Goal: Information Seeking & Learning: Learn about a topic

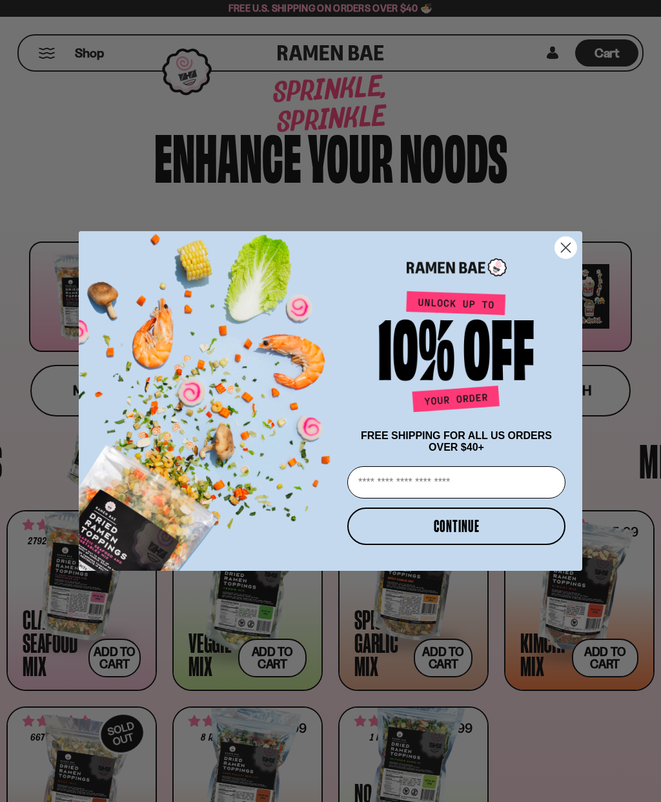
click at [385, 480] on input "Email" at bounding box center [456, 482] width 218 height 32
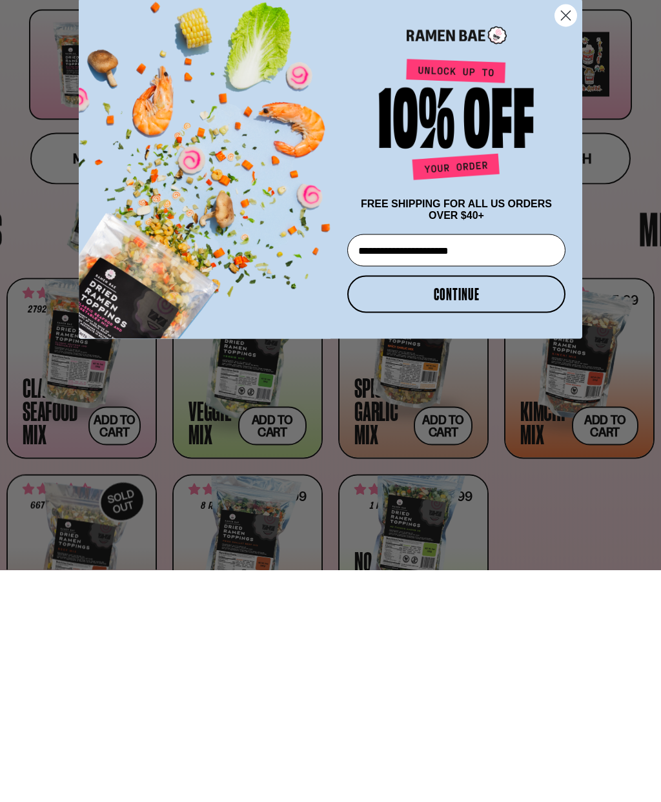
type input "**********"
click at [415, 508] on button "CONTINUE" at bounding box center [456, 526] width 218 height 37
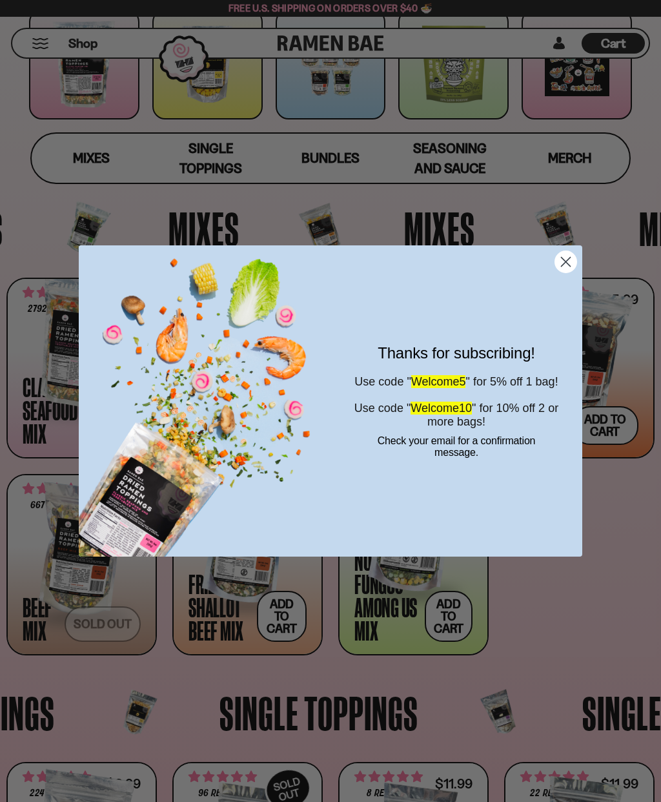
click at [544, 258] on form "Thanks for subscribing! Use code " Welcome5 " for 5% off 1 bag! Use code " Welc…" at bounding box center [331, 400] width 504 height 311
click at [562, 257] on icon "Close dialog" at bounding box center [566, 261] width 9 height 9
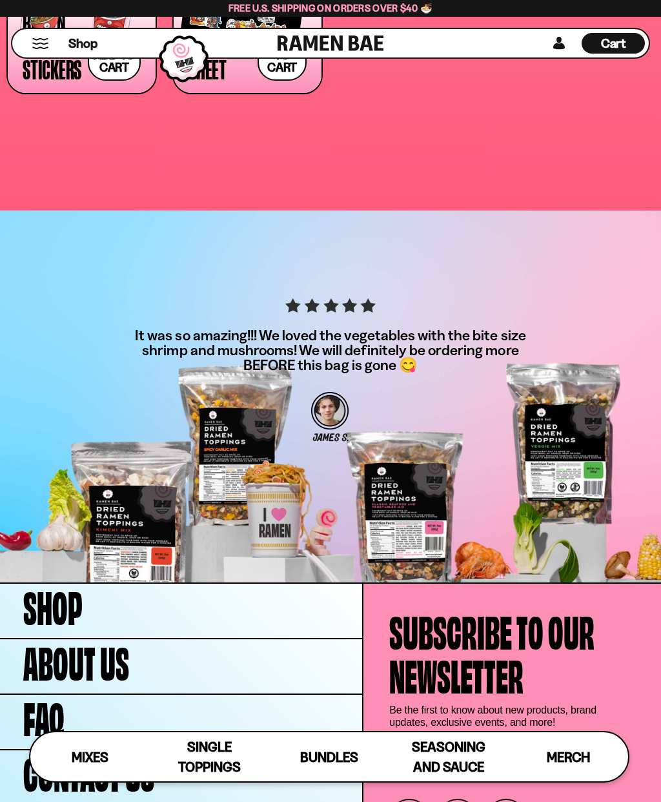
scroll to position [2751, 0]
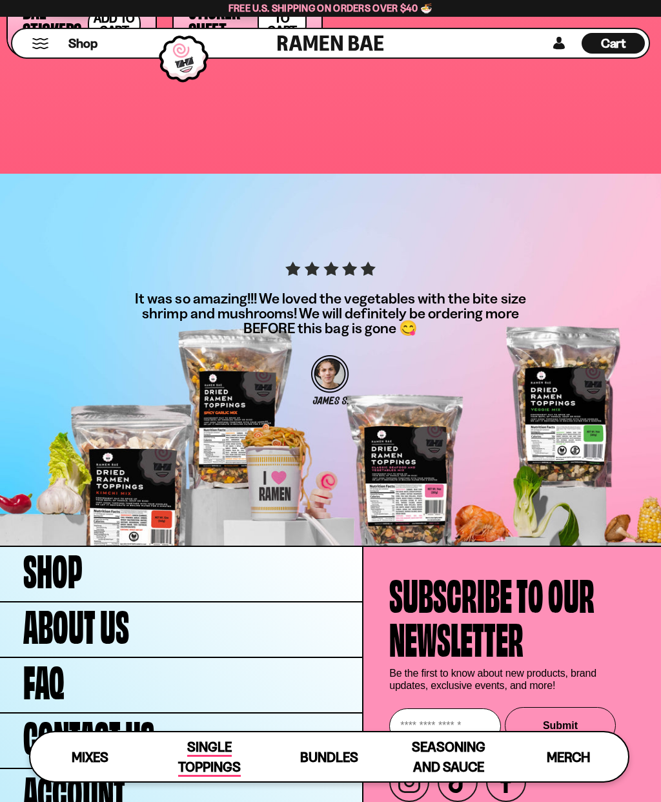
click at [202, 777] on span "Single Toppings" at bounding box center [209, 758] width 63 height 38
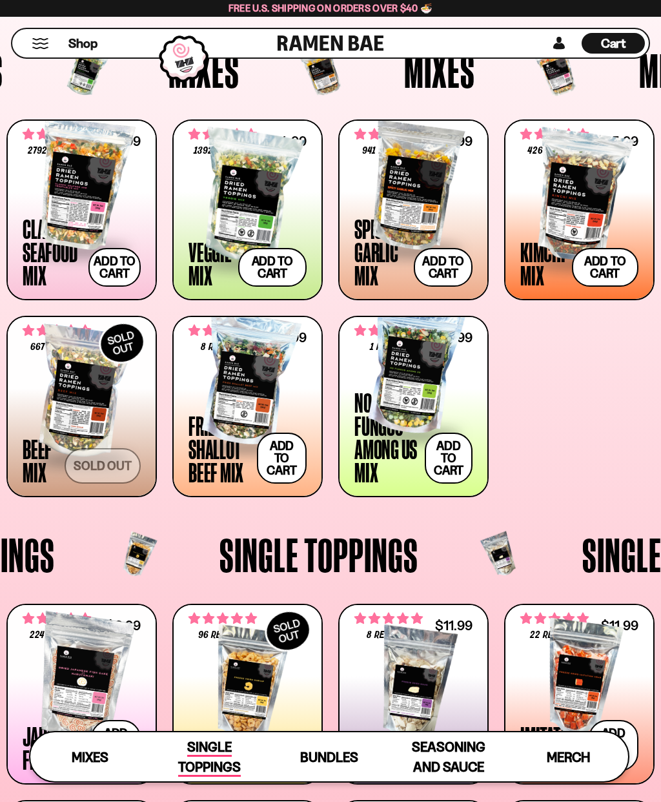
scroll to position [367, 0]
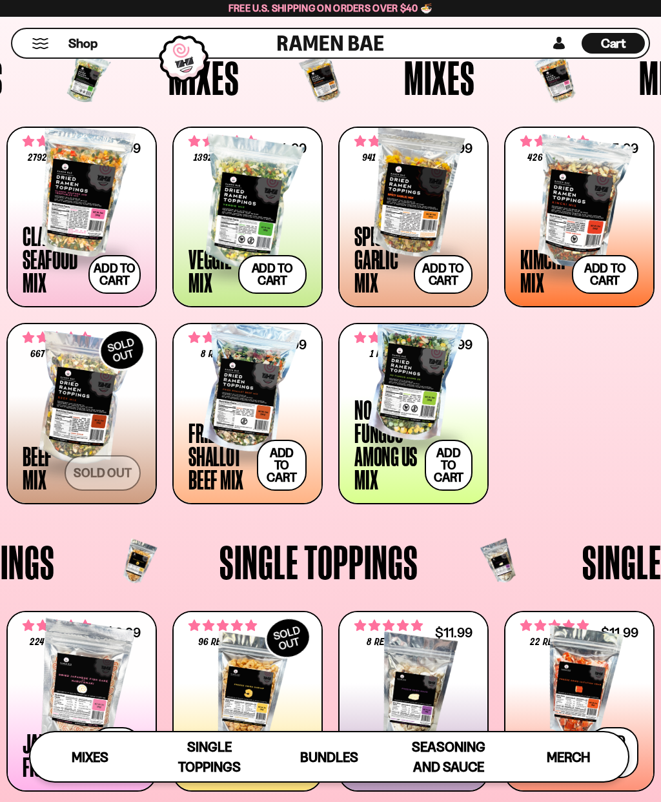
click at [222, 394] on div at bounding box center [248, 387] width 118 height 129
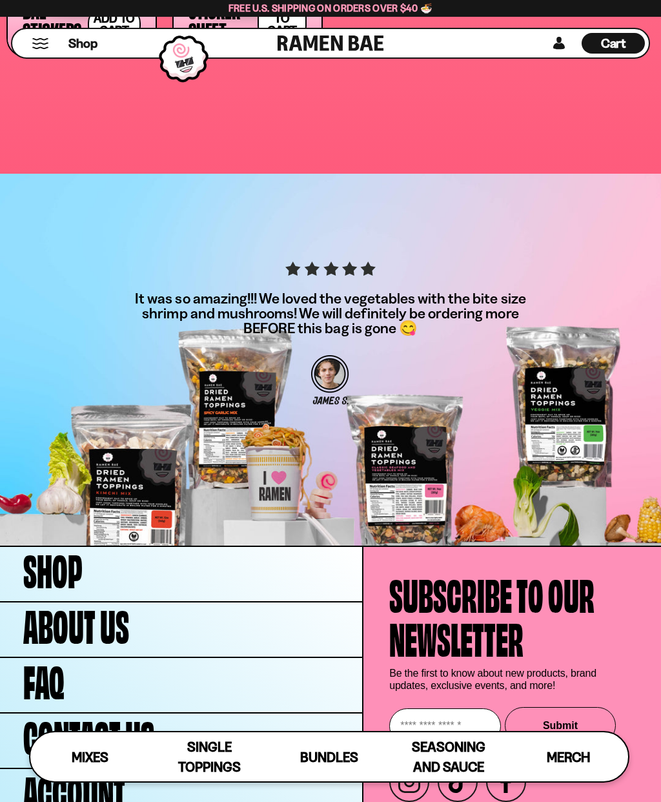
scroll to position [2803, 0]
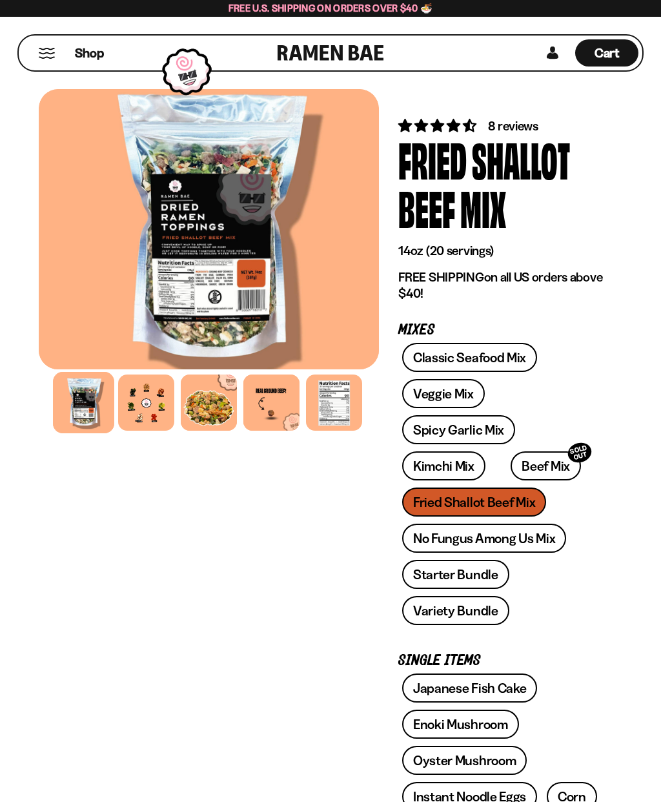
click at [87, 319] on div at bounding box center [209, 229] width 340 height 280
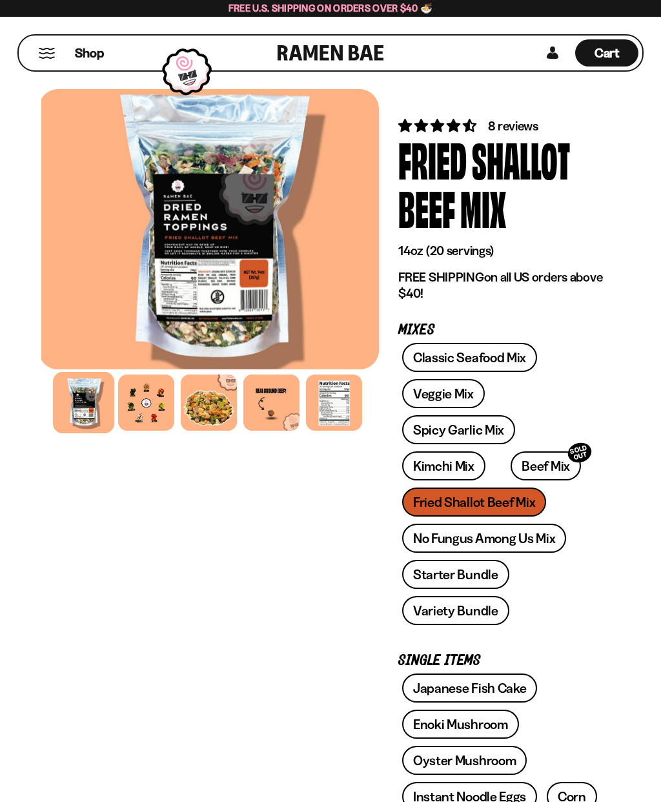
scroll to position [2, 0]
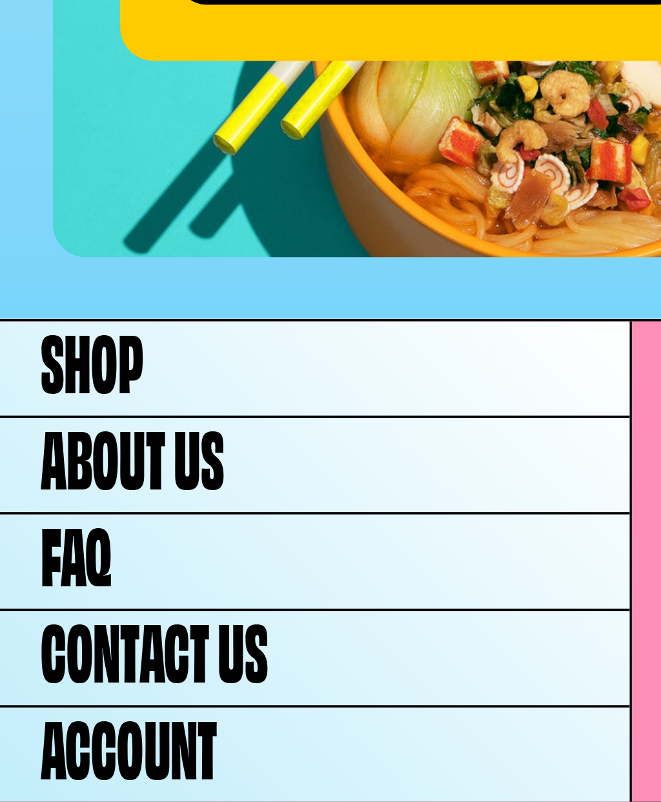
scroll to position [4555, 0]
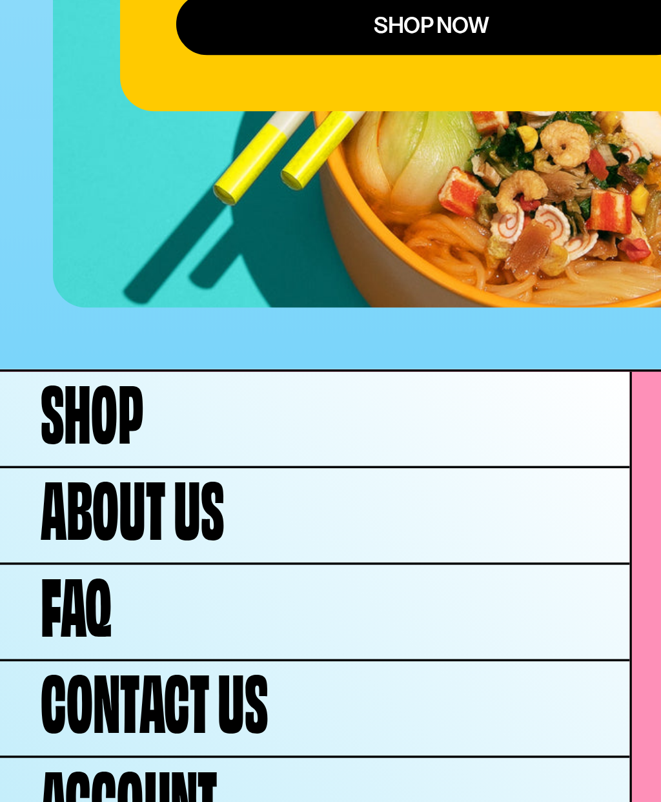
click at [40, 664] on span "FAQ" at bounding box center [43, 686] width 41 height 44
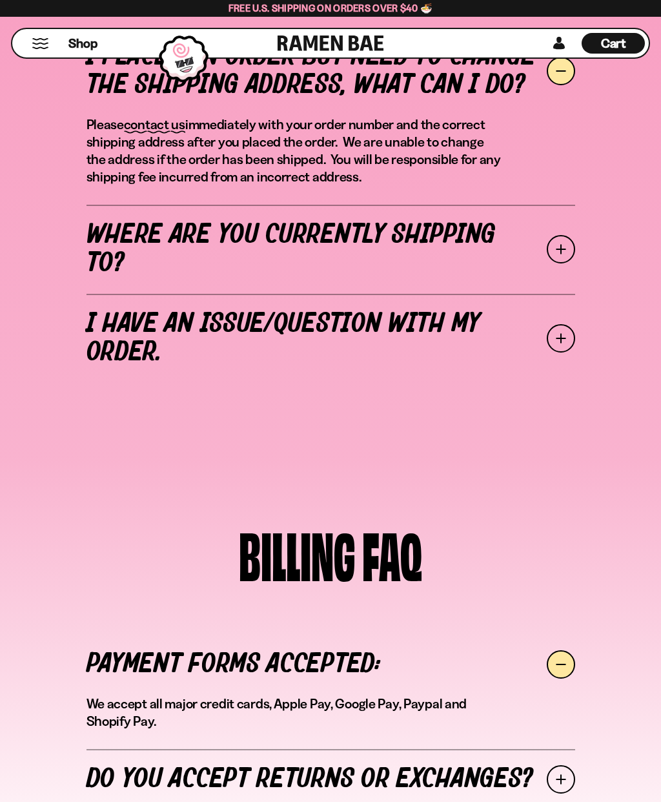
scroll to position [473, 0]
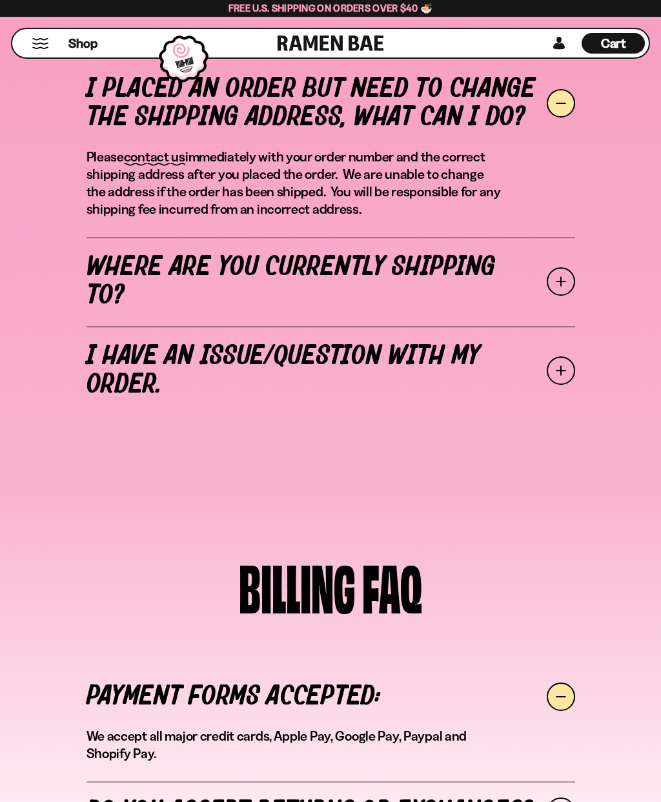
click at [562, 281] on span at bounding box center [561, 281] width 28 height 28
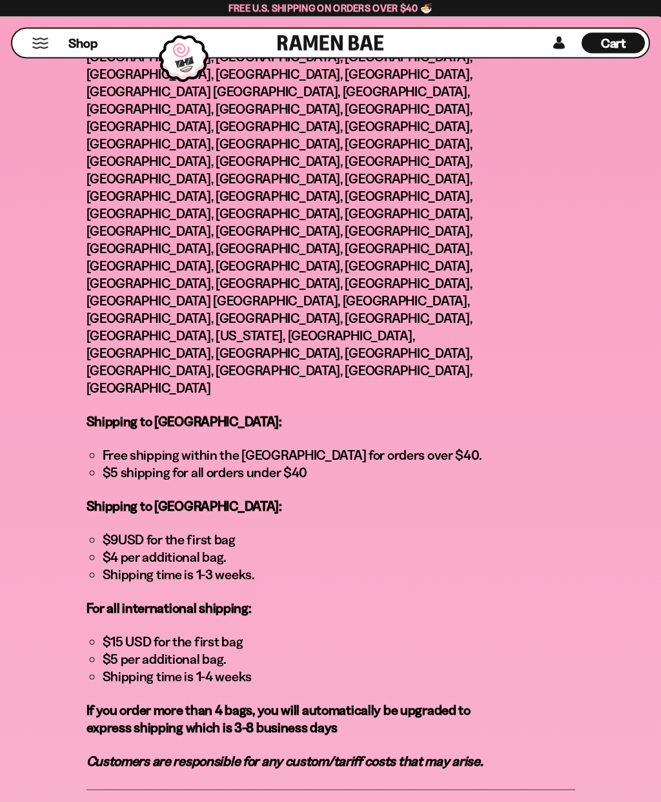
scroll to position [684, 0]
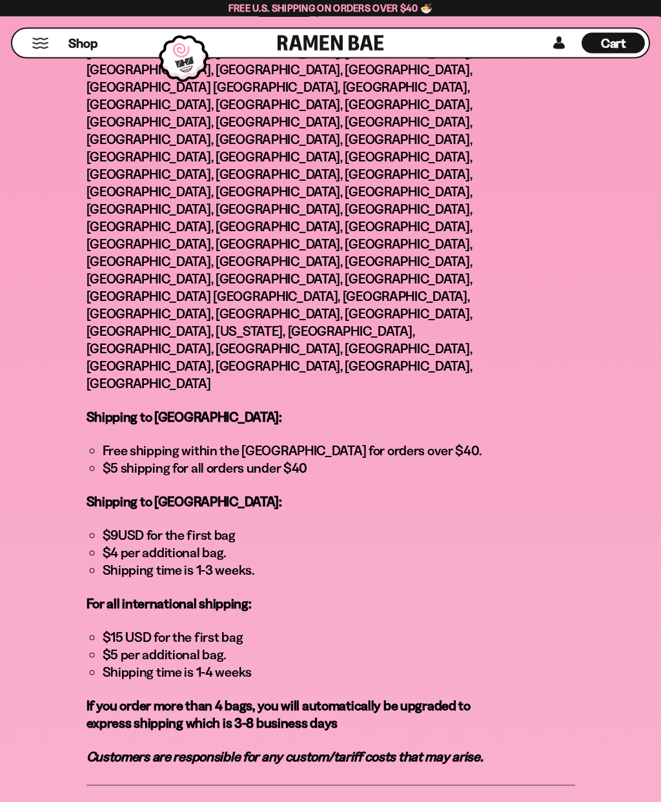
click at [9, 584] on div "SHIPPING FAQ I placed an order but need to change the shipping address, what ca…" at bounding box center [330, 312] width 661 height 1152
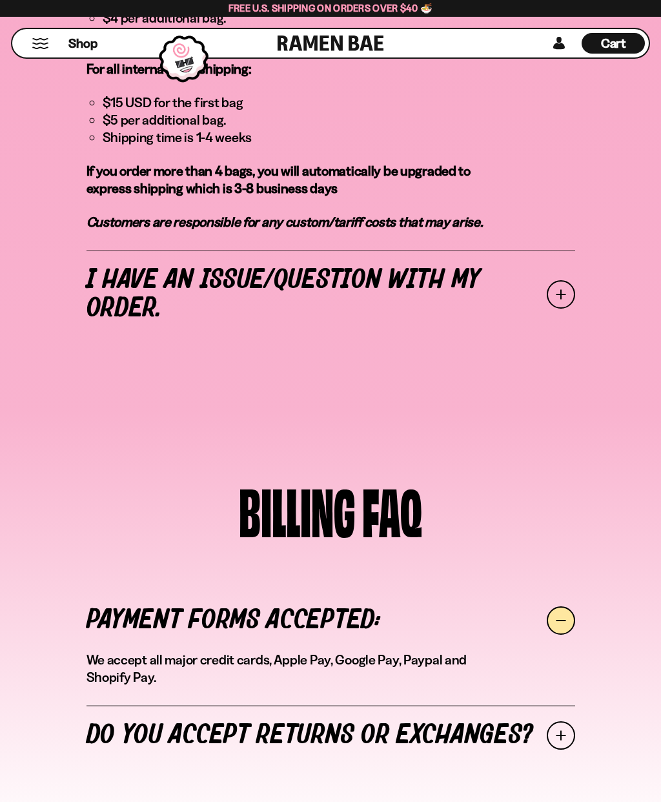
scroll to position [1217, 0]
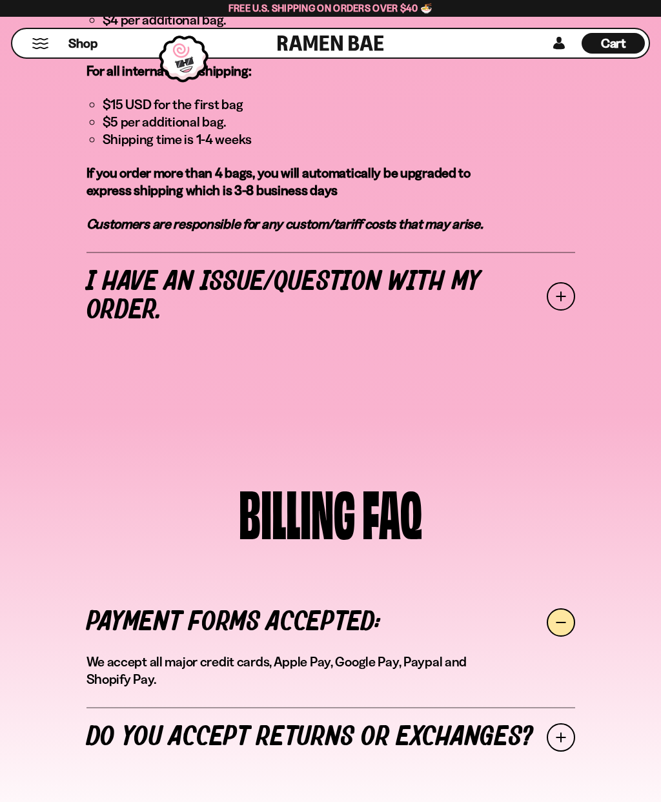
click at [566, 608] on span at bounding box center [561, 622] width 28 height 28
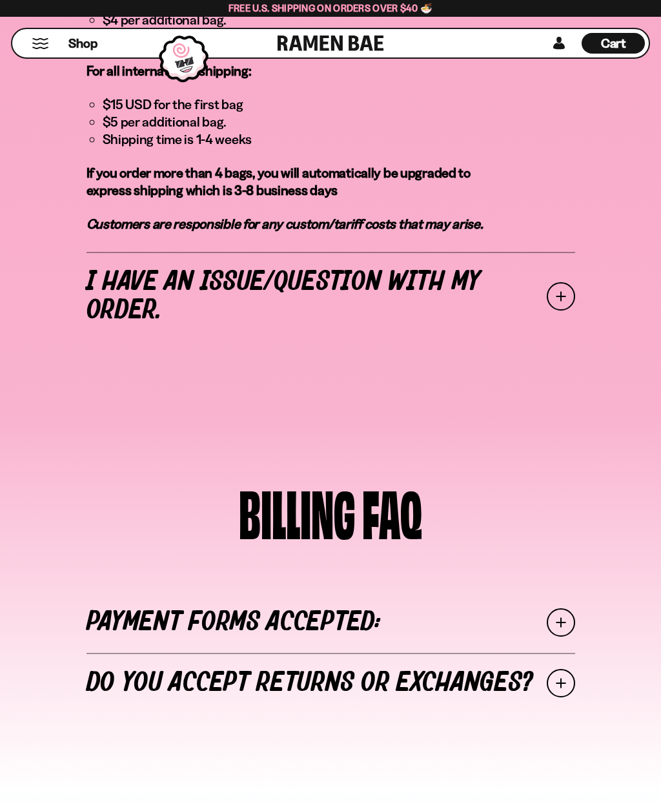
click at [545, 592] on link "Payment forms accepted:" at bounding box center [331, 622] width 489 height 61
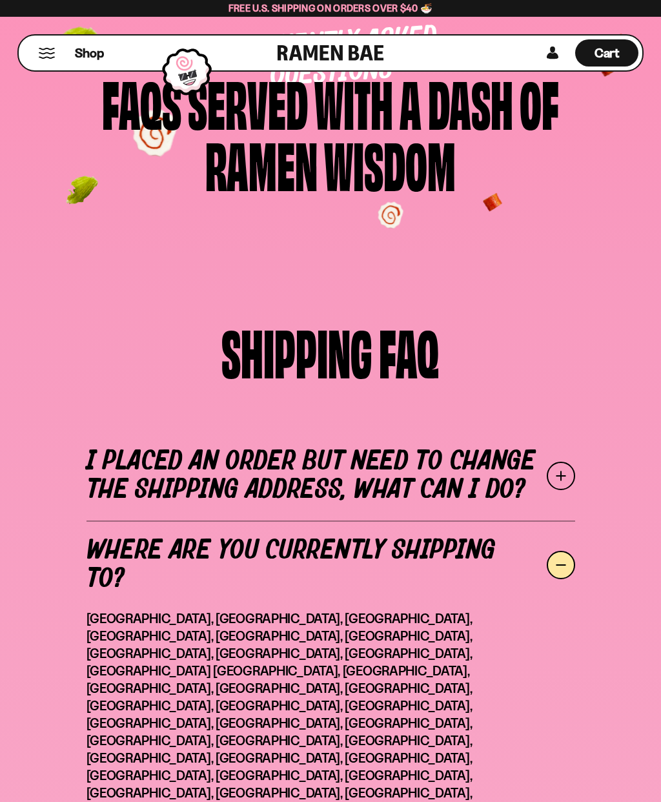
scroll to position [0, 0]
